Goal: Use online tool/utility: Utilize a website feature to perform a specific function

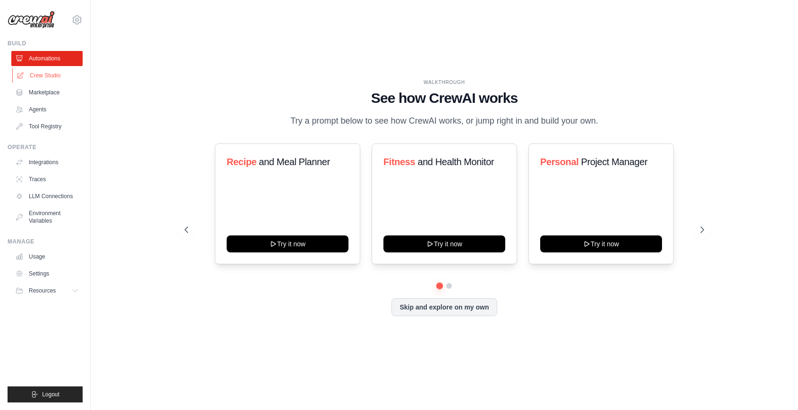
click at [52, 76] on link "Crew Studio" at bounding box center [47, 75] width 71 height 15
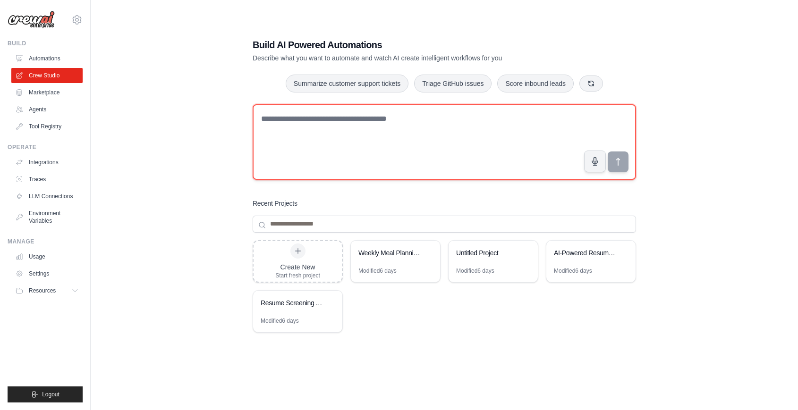
click at [321, 142] on textarea at bounding box center [444, 142] width 383 height 76
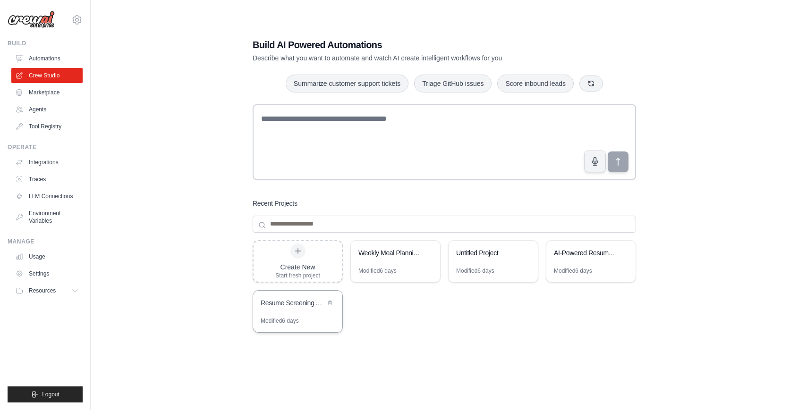
click at [311, 304] on div "Resume Screening Automation" at bounding box center [293, 302] width 65 height 9
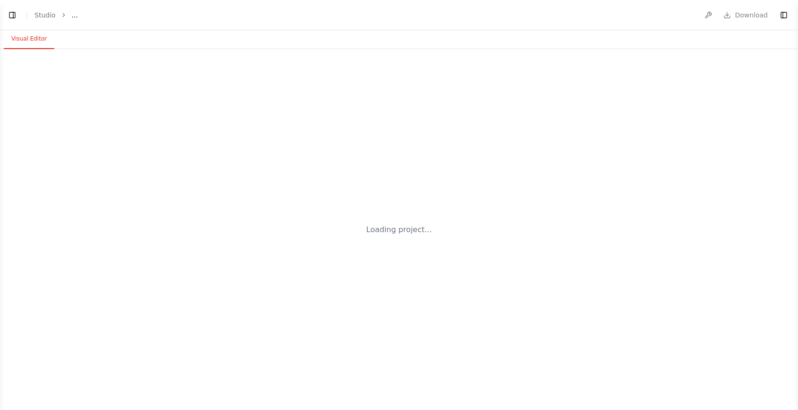
select select "****"
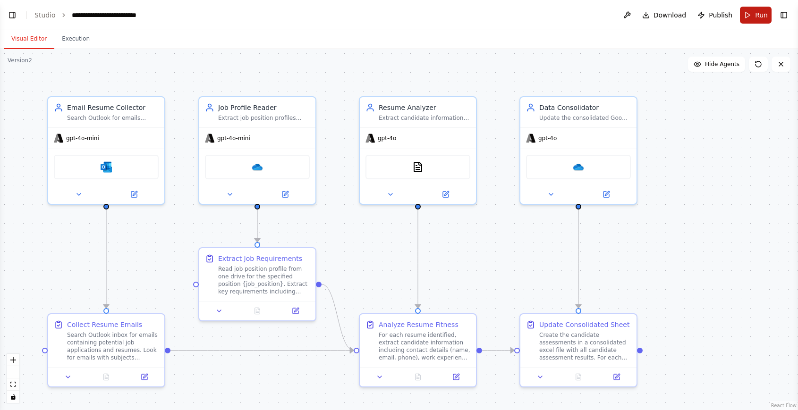
click at [754, 17] on button "Run" at bounding box center [756, 15] width 32 height 17
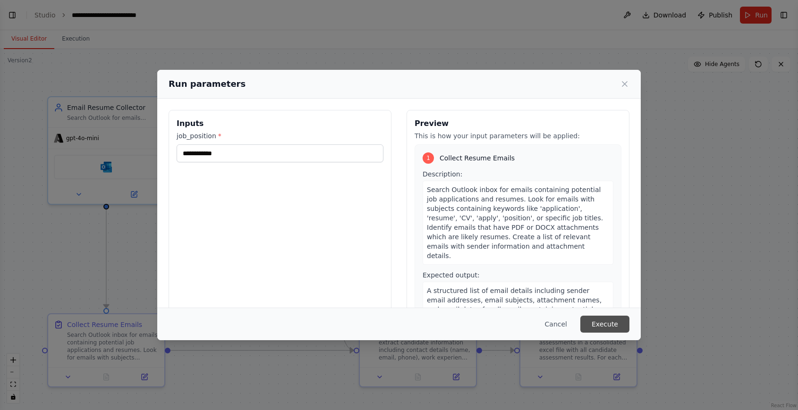
click at [591, 325] on button "Execute" at bounding box center [604, 324] width 49 height 17
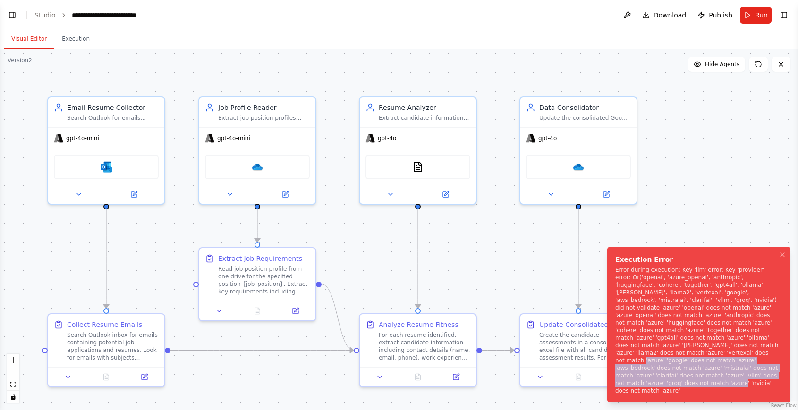
drag, startPoint x: 719, startPoint y: 388, endPoint x: 665, endPoint y: 343, distance: 71.4
click at [660, 346] on div "Error during execution: Key 'llm' error: Key 'provider' error: Or('openai', 'az…" at bounding box center [696, 330] width 163 height 128
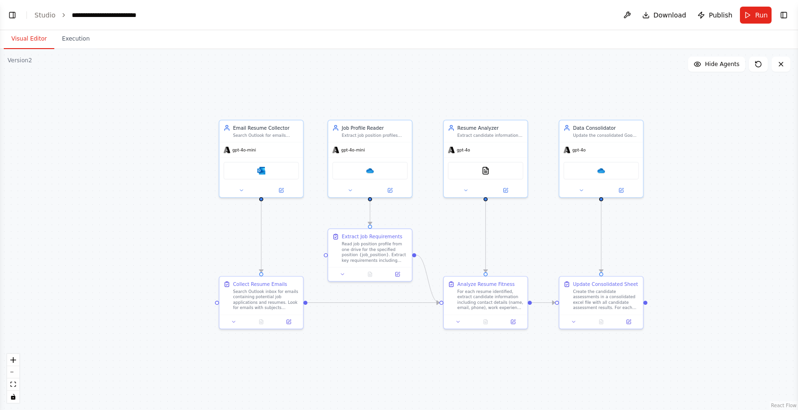
drag, startPoint x: 160, startPoint y: 209, endPoint x: 226, endPoint y: 224, distance: 67.3
click at [226, 224] on div ".deletable-edge-delete-btn { width: 20px; height: 20px; border: 0px solid #ffff…" at bounding box center [399, 229] width 798 height 361
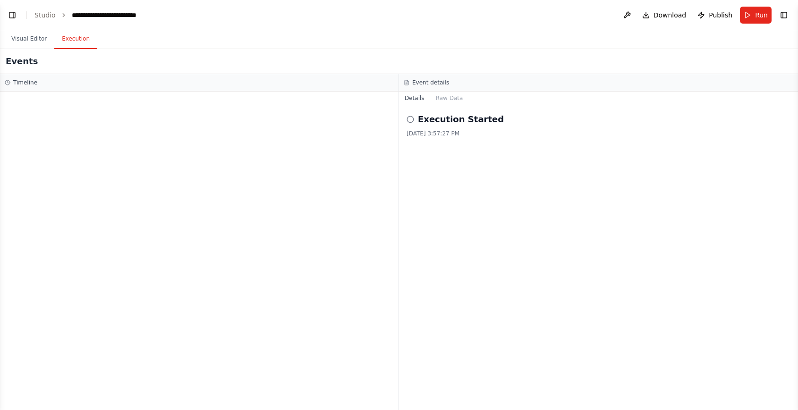
click at [76, 39] on button "Execution" at bounding box center [75, 39] width 43 height 20
click at [444, 101] on button "Raw Data" at bounding box center [449, 98] width 39 height 13
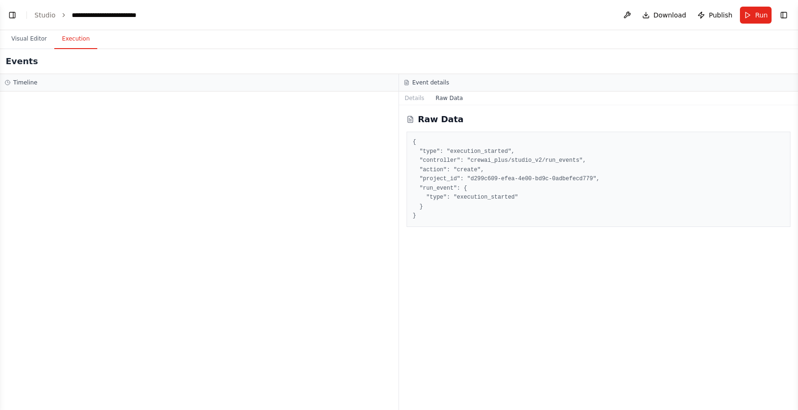
click at [439, 174] on pre "{ "type": "execution_started", "controller": "crewai_plus/studio_v2/run_events"…" at bounding box center [598, 179] width 371 height 83
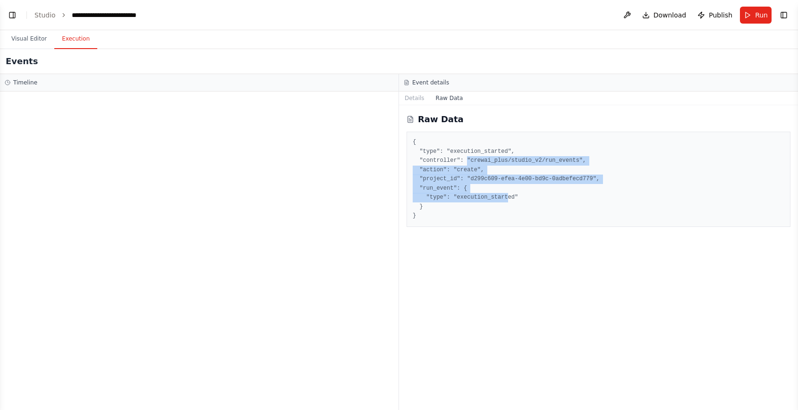
drag, startPoint x: 468, startPoint y: 162, endPoint x: 510, endPoint y: 203, distance: 58.7
click at [509, 203] on pre "{ "type": "execution_started", "controller": "crewai_plus/studio_v2/run_events"…" at bounding box center [598, 179] width 371 height 83
